Goal: Information Seeking & Learning: Learn about a topic

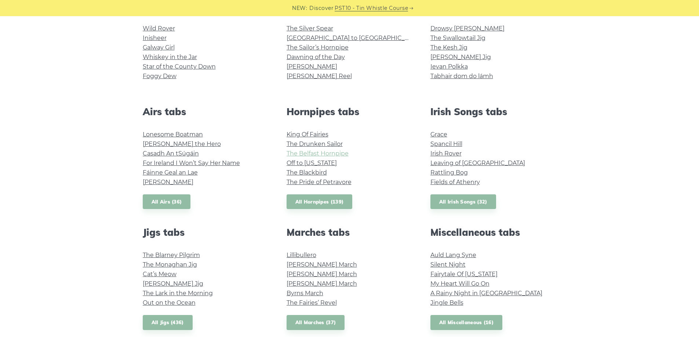
scroll to position [220, 0]
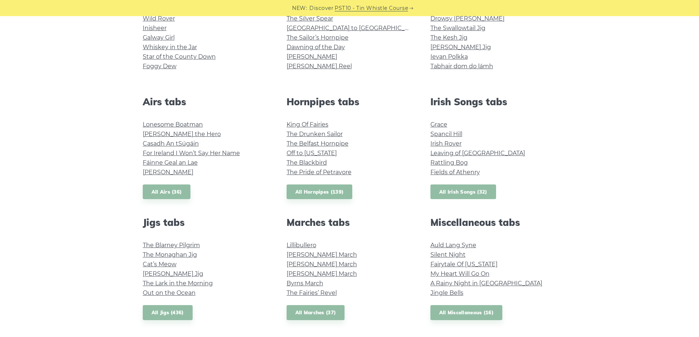
click at [467, 193] on link "All Irish Songs (32)" at bounding box center [463, 192] width 66 height 15
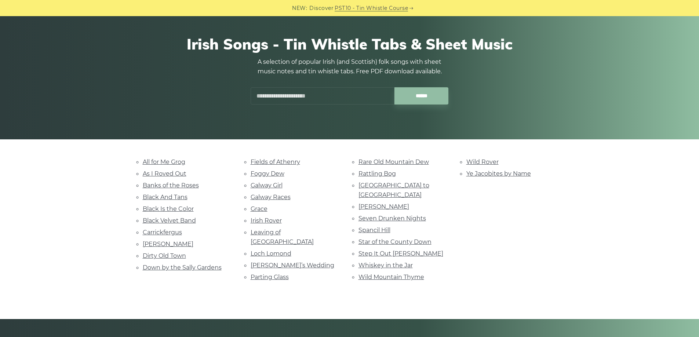
scroll to position [110, 0]
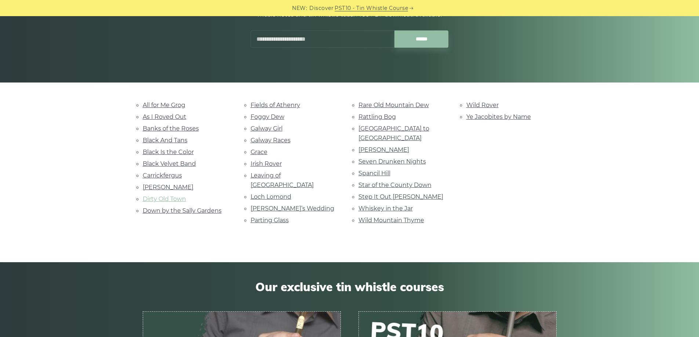
click at [183, 198] on link "Dirty Old Town" at bounding box center [164, 199] width 43 height 7
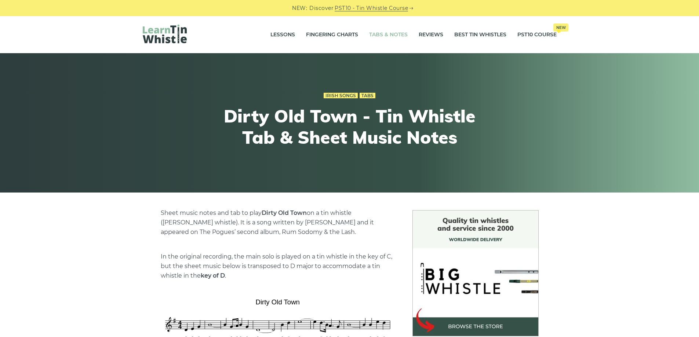
click at [382, 36] on link "Tabs & Notes" at bounding box center [388, 35] width 39 height 18
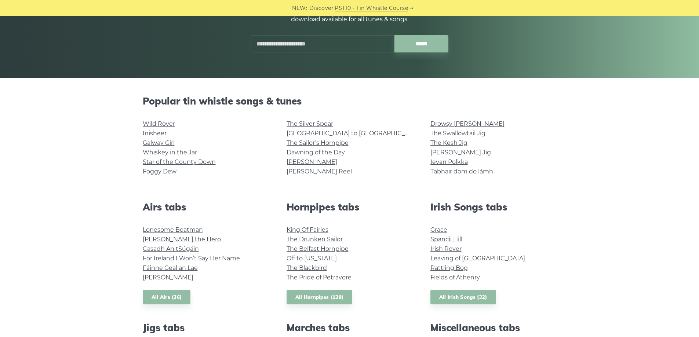
scroll to position [220, 0]
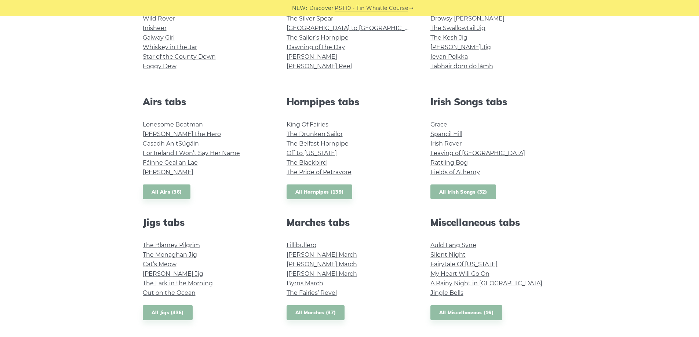
click at [456, 188] on link "All Irish Songs (32)" at bounding box center [463, 192] width 66 height 15
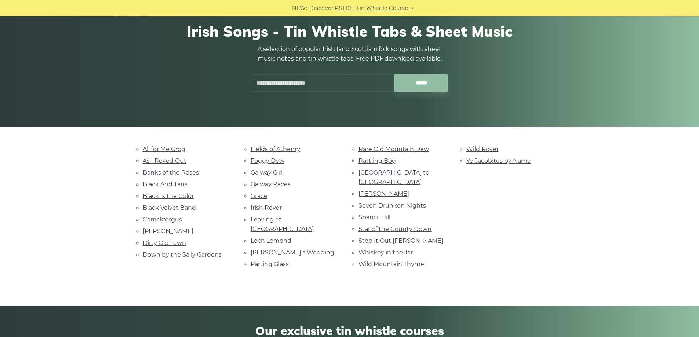
scroll to position [73, 0]
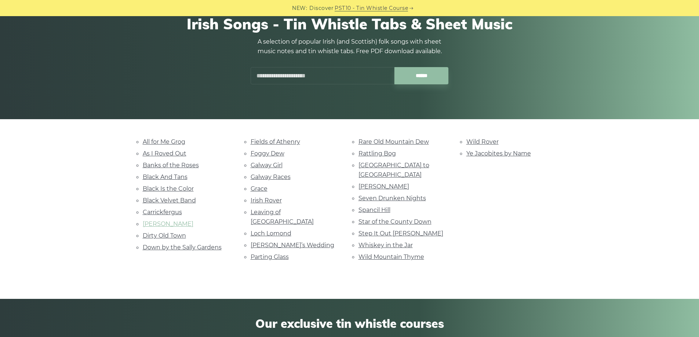
click at [152, 225] on link "[PERSON_NAME]" at bounding box center [168, 223] width 51 height 7
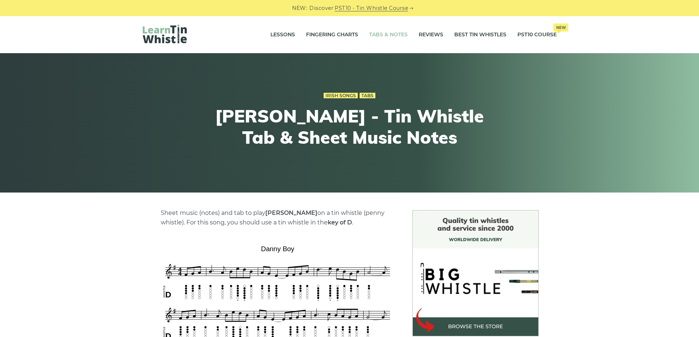
click at [388, 34] on link "Tabs & Notes" at bounding box center [388, 35] width 39 height 18
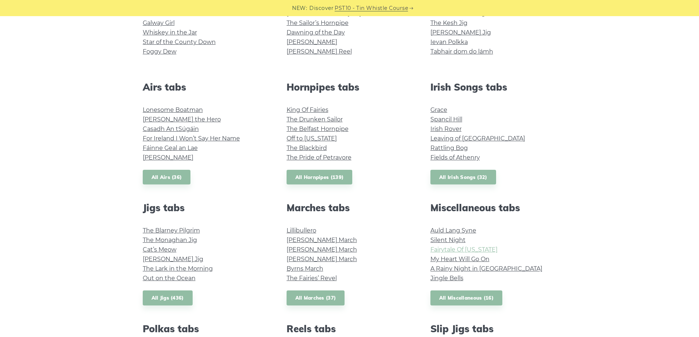
scroll to position [257, 0]
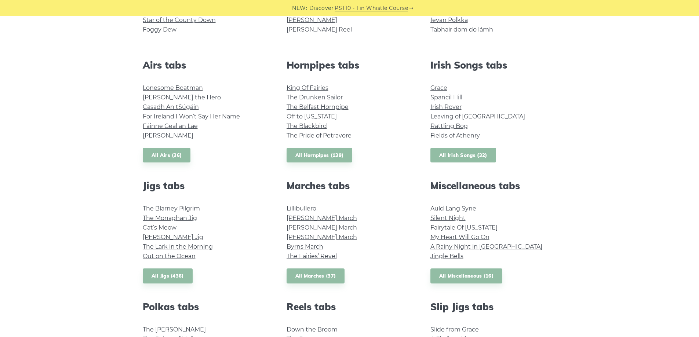
click at [455, 157] on link "All Irish Songs (32)" at bounding box center [463, 155] width 66 height 15
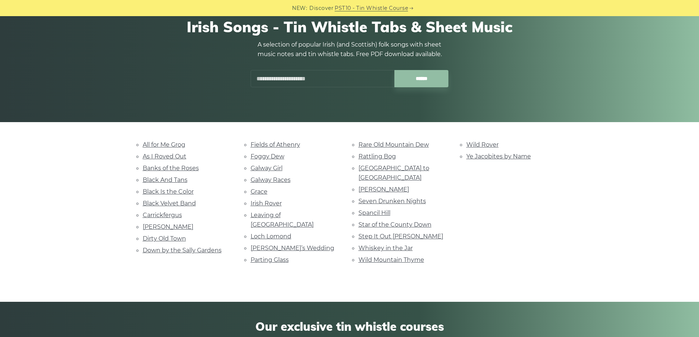
scroll to position [73, 0]
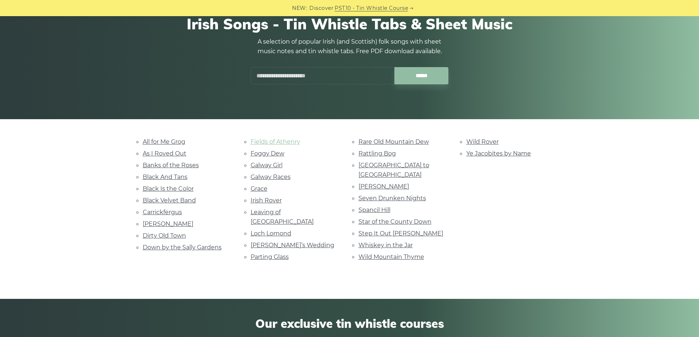
click at [282, 139] on link "Fields of Athenry" at bounding box center [276, 141] width 50 height 7
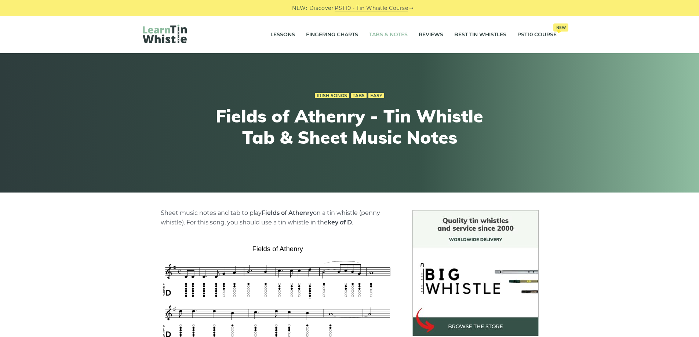
click at [394, 29] on link "Tabs & Notes" at bounding box center [388, 35] width 39 height 18
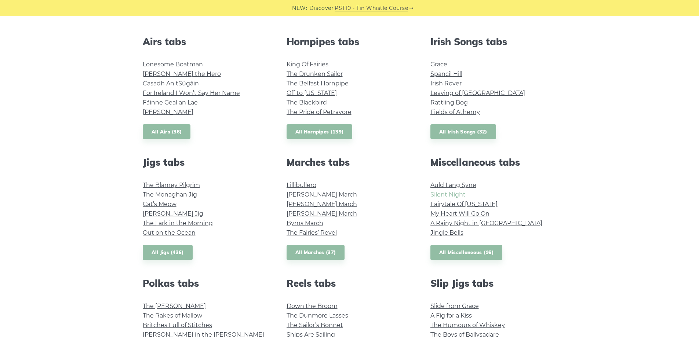
scroll to position [293, 0]
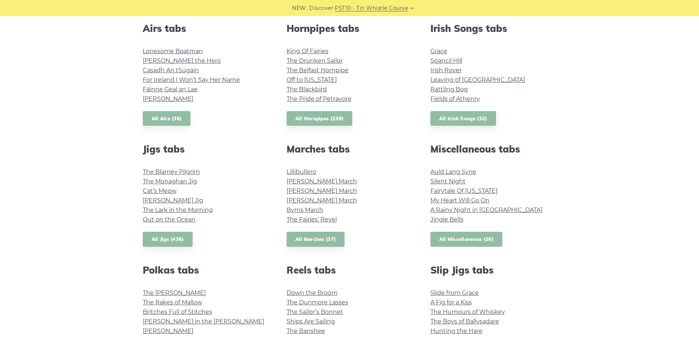
click at [450, 240] on link "All Miscellaneous (16)" at bounding box center [466, 239] width 72 height 15
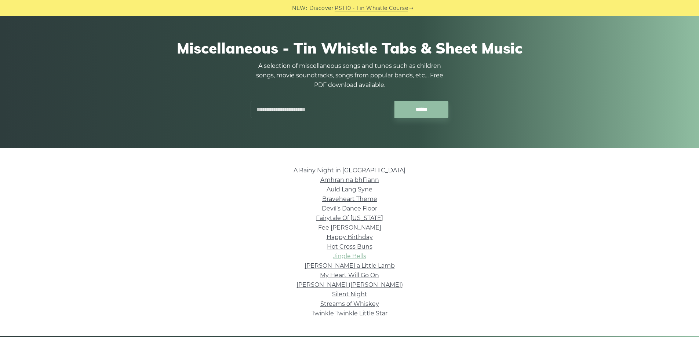
scroll to position [37, 0]
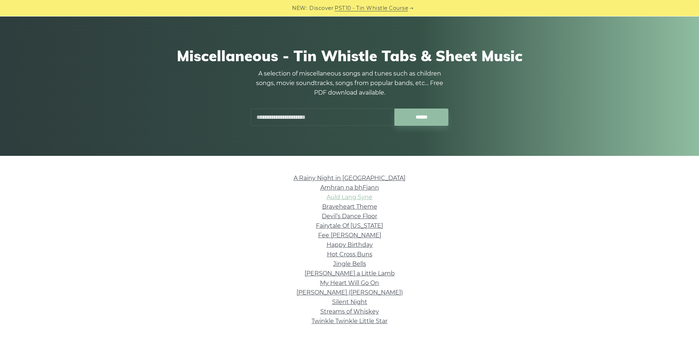
click at [353, 197] on link "Auld Lang Syne" at bounding box center [349, 197] width 46 height 7
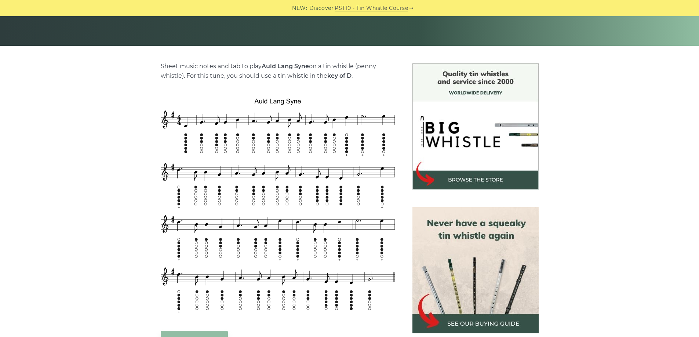
scroll to position [161, 0]
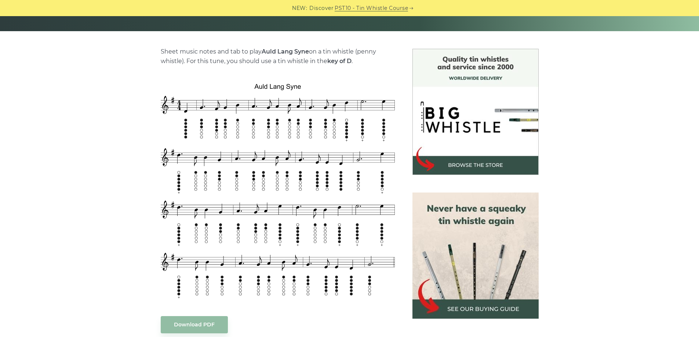
click at [112, 96] on div "Sheet music notes and tab to play Auld Lang Syne on a tin whistle (penny whistl…" at bounding box center [349, 313] width 699 height 528
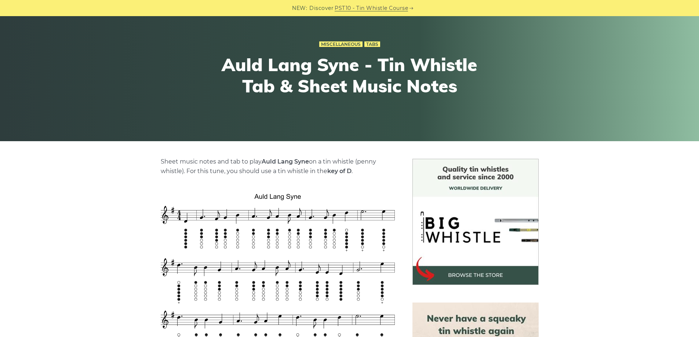
scroll to position [0, 0]
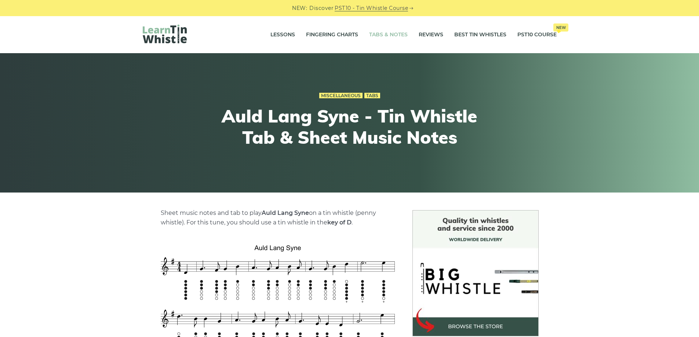
click at [375, 34] on link "Tabs & Notes" at bounding box center [388, 35] width 39 height 18
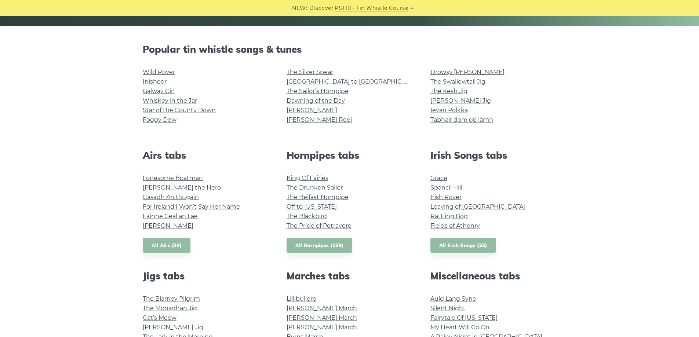
scroll to position [183, 0]
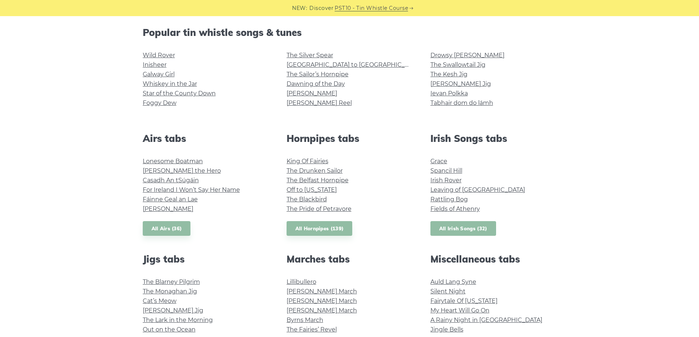
click at [477, 230] on link "All Irish Songs (32)" at bounding box center [463, 228] width 66 height 15
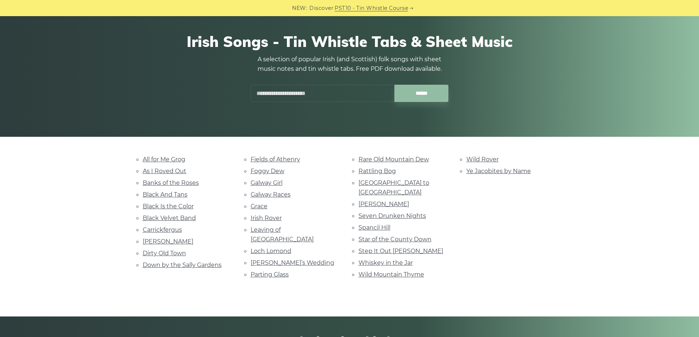
scroll to position [73, 0]
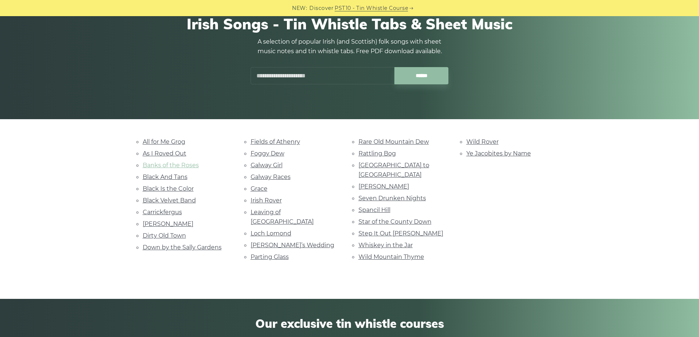
click at [174, 165] on link "Banks of the Roses" at bounding box center [171, 165] width 56 height 7
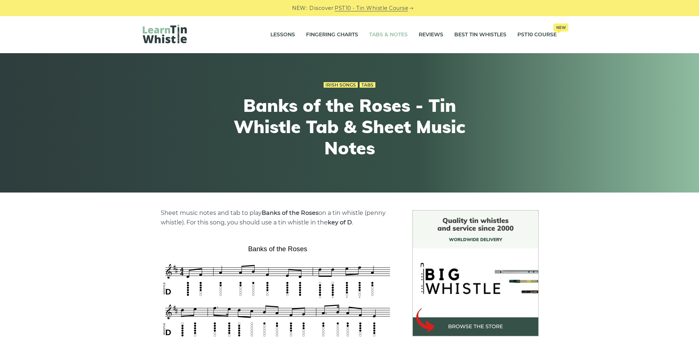
click at [391, 29] on link "Tabs & Notes" at bounding box center [388, 35] width 39 height 18
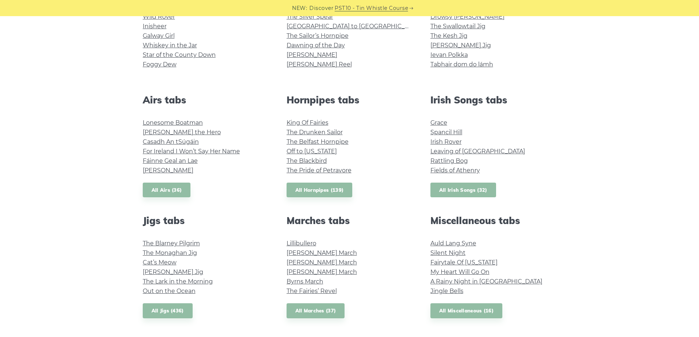
scroll to position [220, 0]
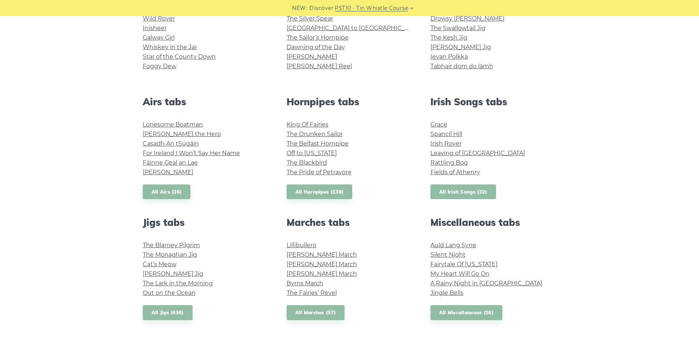
click at [458, 195] on link "All Irish Songs (32)" at bounding box center [463, 192] width 66 height 15
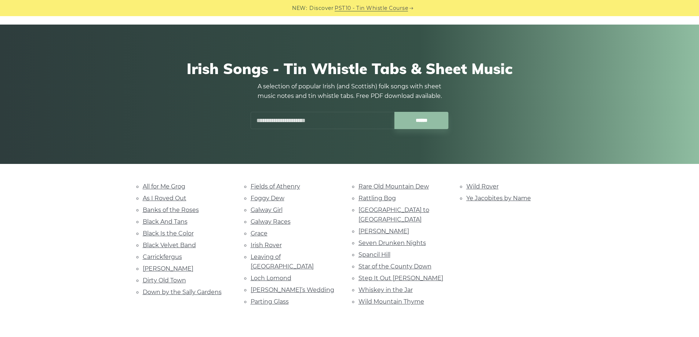
scroll to position [73, 0]
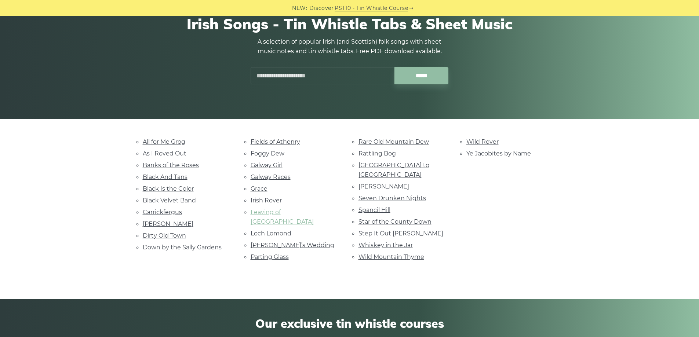
click at [261, 209] on link "Leaving of [GEOGRAPHIC_DATA]" at bounding box center [282, 217] width 63 height 17
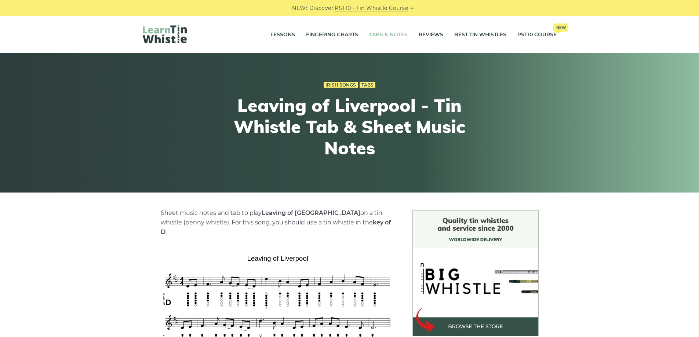
click at [397, 35] on link "Tabs & Notes" at bounding box center [388, 35] width 39 height 18
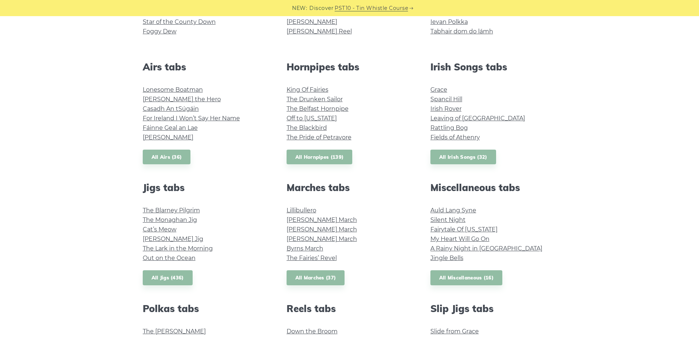
scroll to position [257, 0]
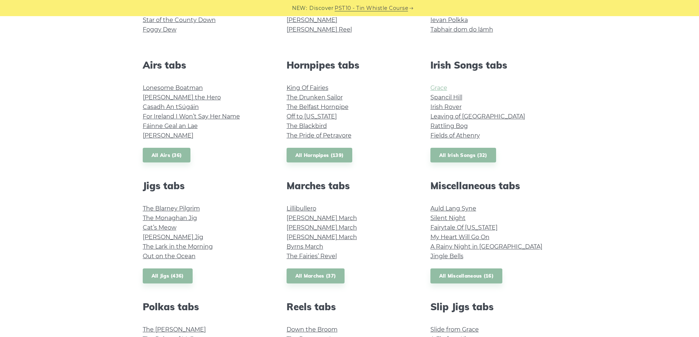
click at [438, 90] on link "Grace" at bounding box center [438, 87] width 17 height 7
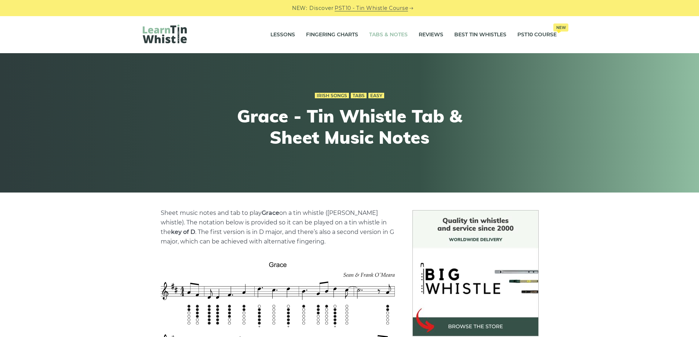
click at [388, 36] on link "Tabs & Notes" at bounding box center [388, 35] width 39 height 18
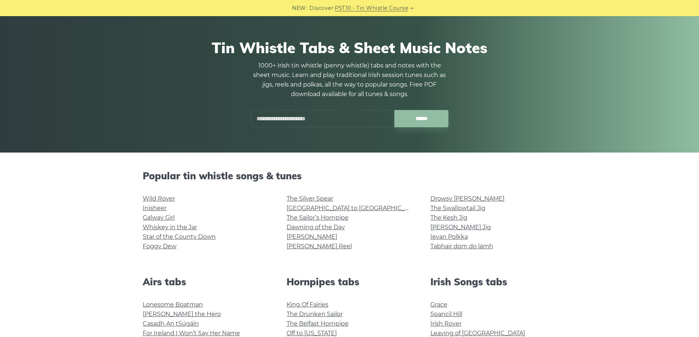
scroll to position [147, 0]
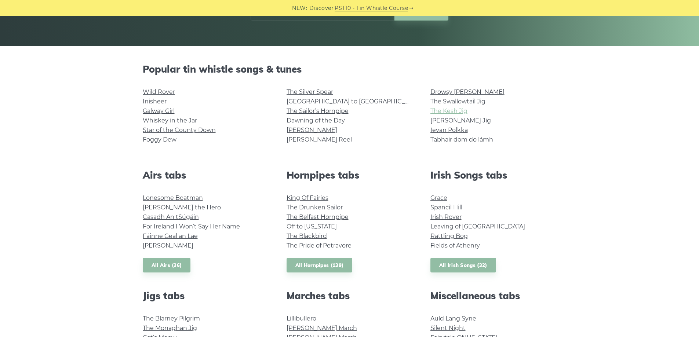
click at [449, 111] on link "The Kesh Jig" at bounding box center [448, 110] width 37 height 7
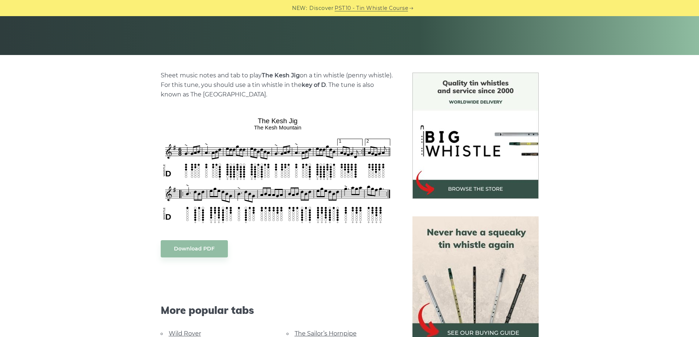
scroll to position [183, 0]
